Goal: Transaction & Acquisition: Purchase product/service

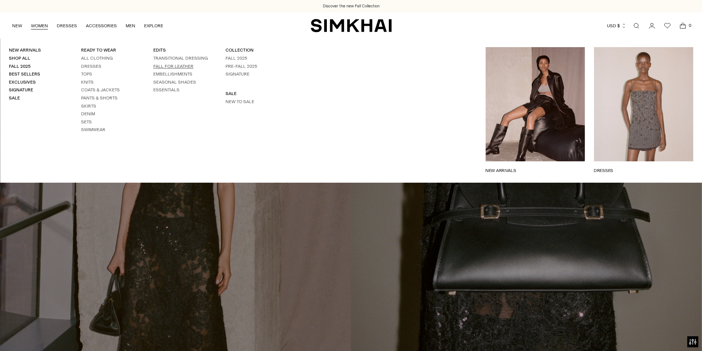
click at [174, 68] on link "FALL FOR LEATHER" at bounding box center [173, 66] width 40 height 5
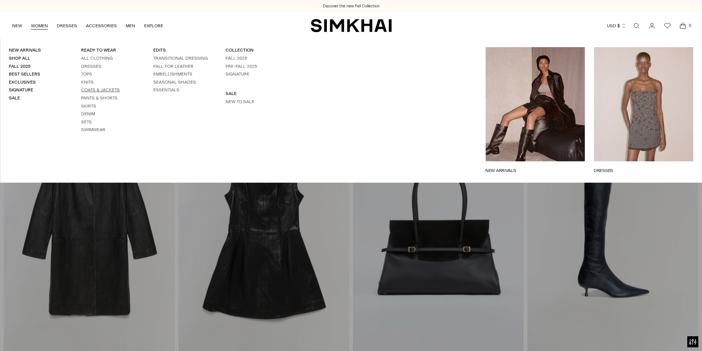
click at [92, 92] on link "Coats & Jackets" at bounding box center [100, 89] width 39 height 5
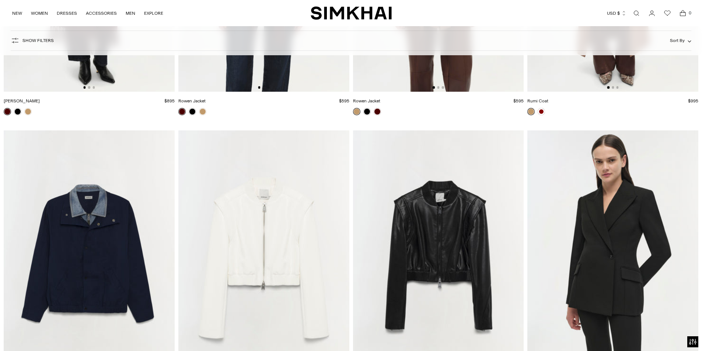
scroll to position [1622, 0]
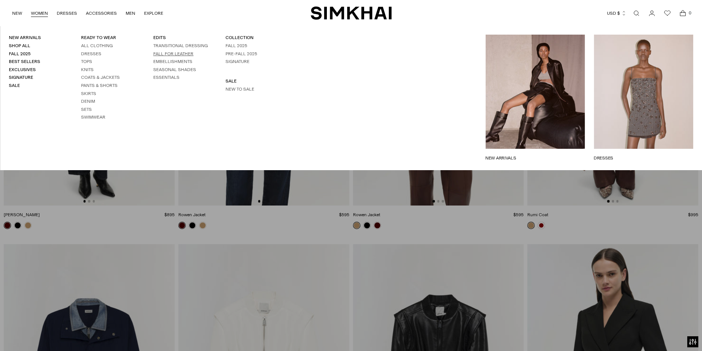
click at [174, 56] on link "FALL FOR LEATHER" at bounding box center [173, 53] width 40 height 5
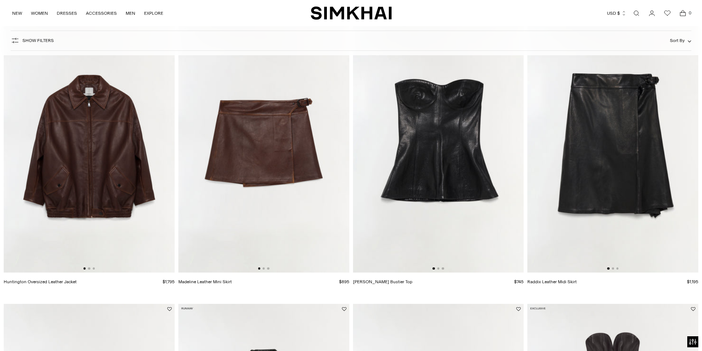
scroll to position [442, 0]
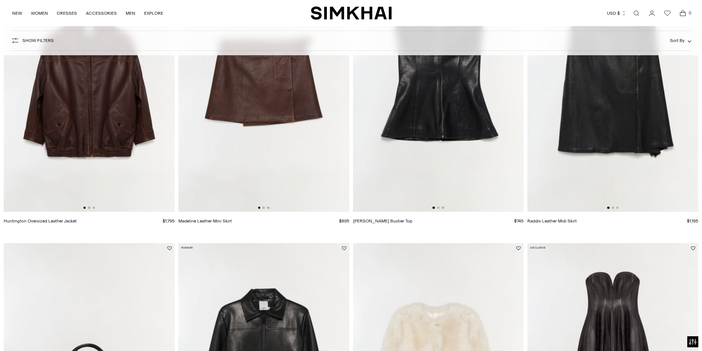
click at [109, 104] on img at bounding box center [89, 83] width 171 height 257
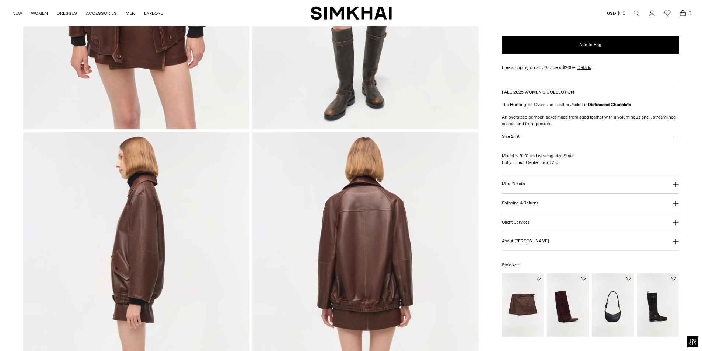
scroll to position [332, 0]
